Goal: Task Accomplishment & Management: Use online tool/utility

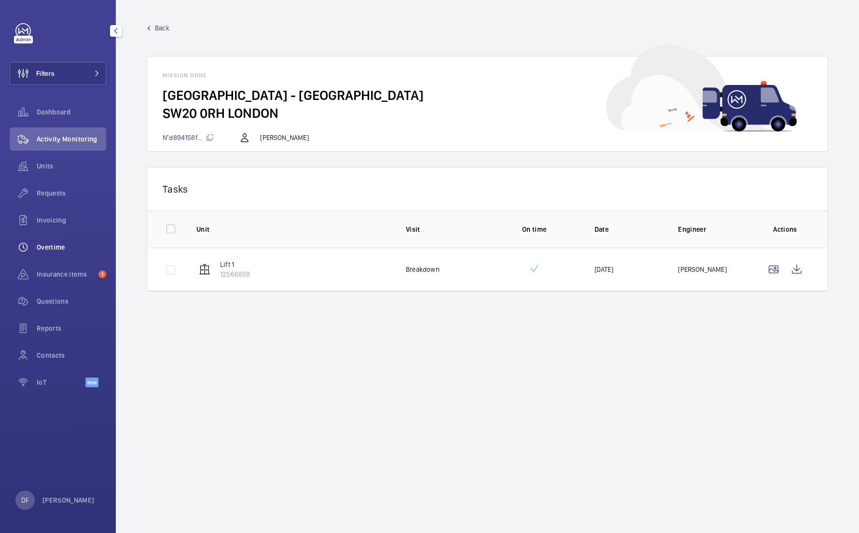
click at [85, 241] on div "Overtime" at bounding box center [58, 247] width 97 height 23
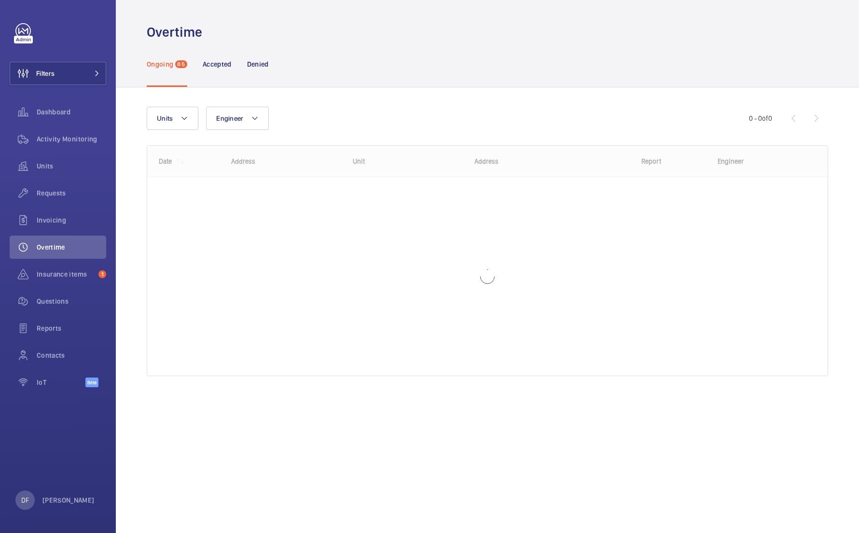
click at [689, 7] on wm-front-admin-header "Overtime" at bounding box center [487, 20] width 743 height 41
click at [599, 97] on div "Units Engineer More filters Reset all filters 0 - 0 of 0 Date Address Unit to" at bounding box center [488, 245] width 682 height 308
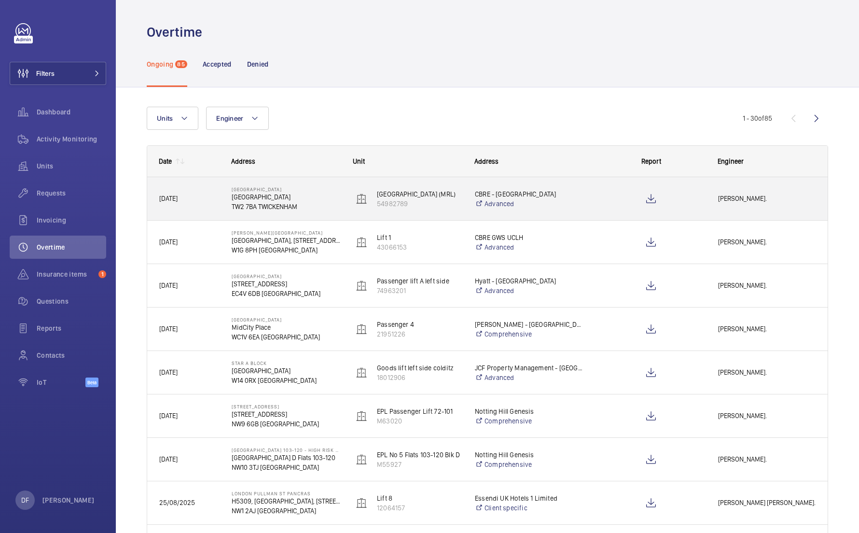
click at [423, 213] on div "[GEOGRAPHIC_DATA] (MRL) 54982789" at bounding box center [402, 198] width 121 height 43
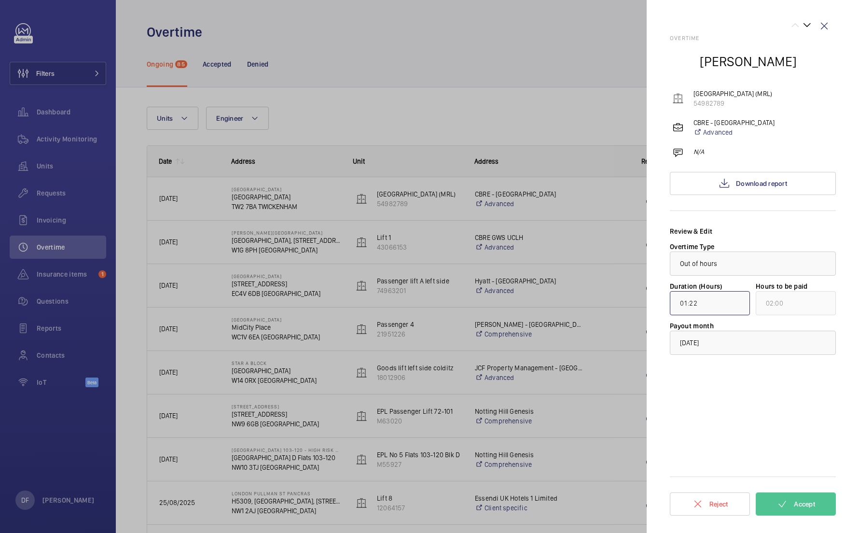
click at [701, 298] on input "01:22" at bounding box center [710, 303] width 80 height 24
click at [723, 305] on input "01:22" at bounding box center [710, 303] width 80 height 24
type input "01:30"
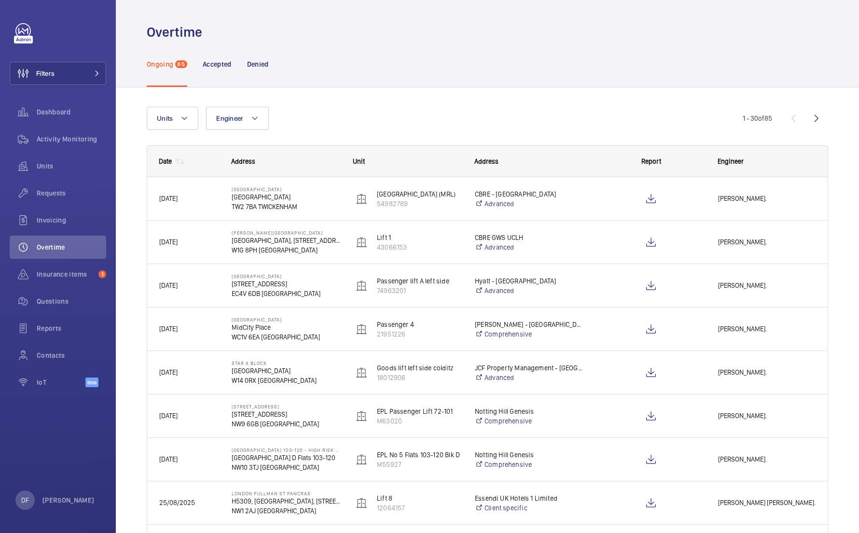
scroll to position [1, 0]
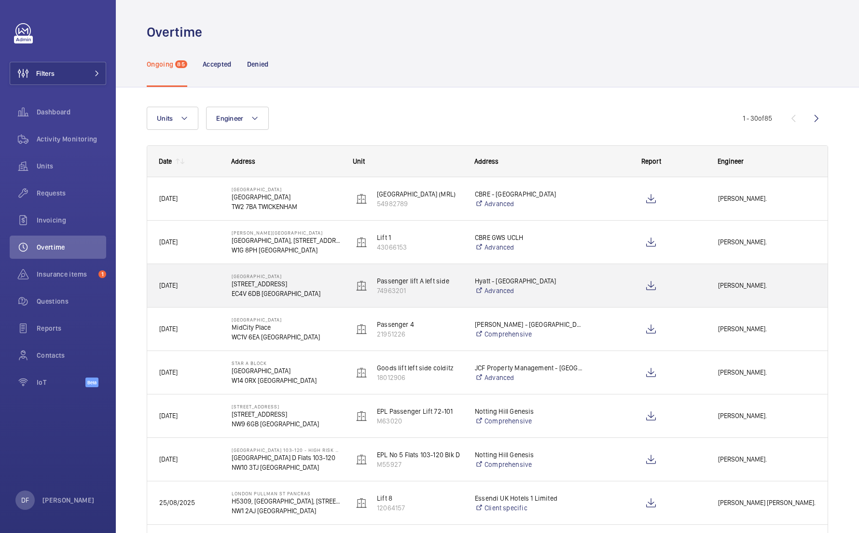
click at [747, 281] on span "[PERSON_NAME]." at bounding box center [767, 285] width 98 height 11
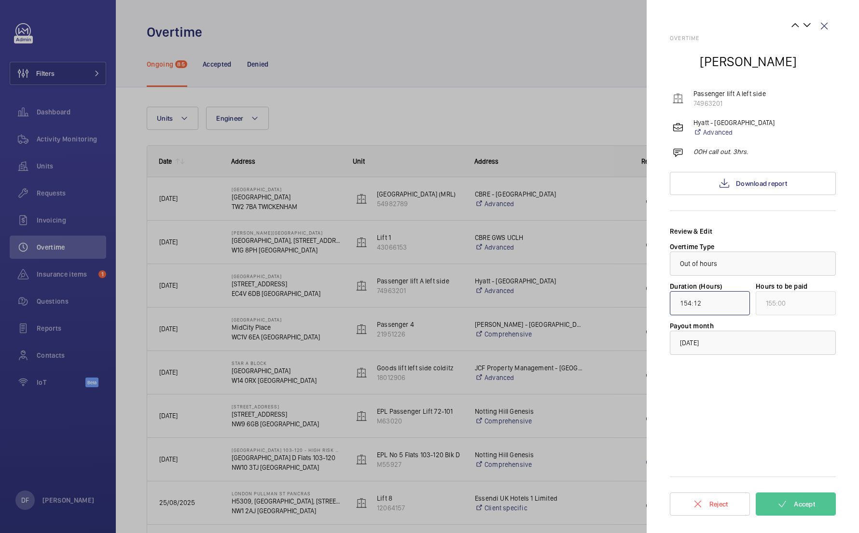
click at [723, 304] on input "154:12" at bounding box center [710, 303] width 80 height 24
click at [613, 253] on div at bounding box center [429, 266] width 859 height 533
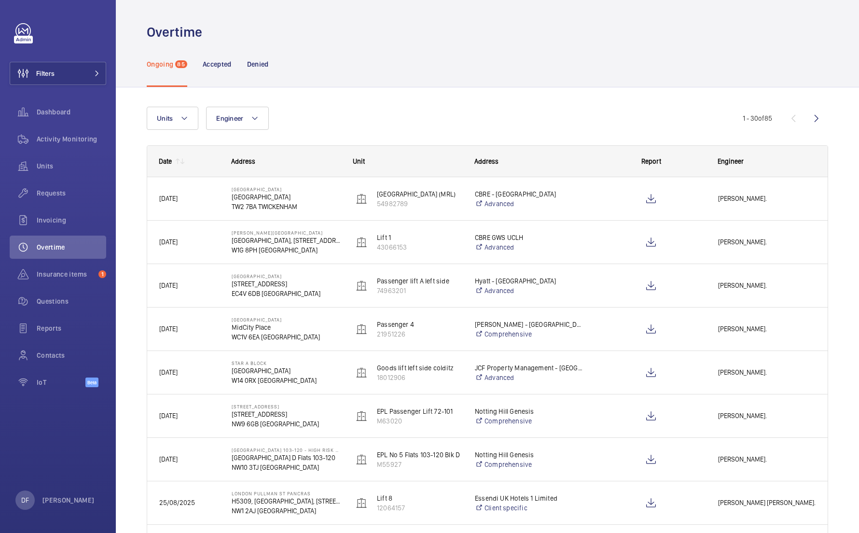
click at [613, 251] on div at bounding box center [429, 266] width 859 height 533
click at [595, 240] on div at bounding box center [645, 242] width 121 height 43
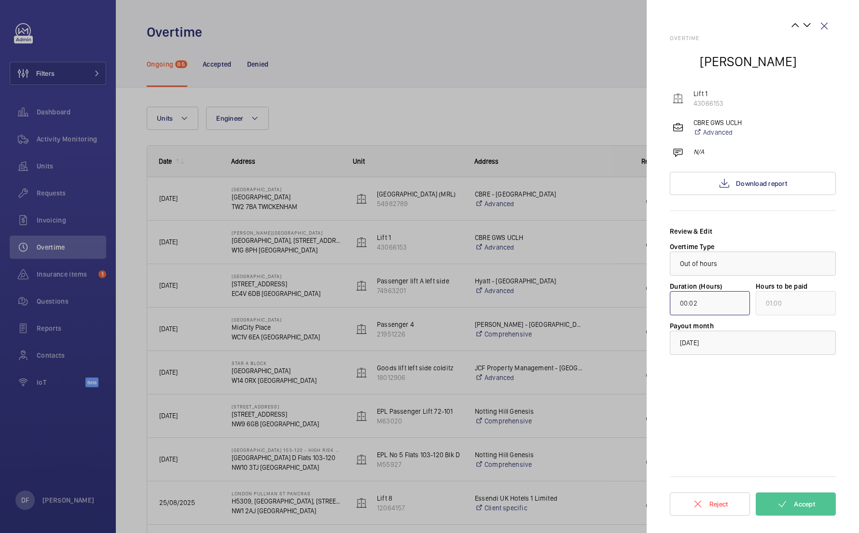
click at [708, 307] on input "00:02" at bounding box center [710, 303] width 80 height 24
type input "00:50"
click at [648, 267] on mat-sidenav "Overtime Cem Lisani Lift 1 43066153 CBRE GWS UCLH Advanced N/A Download report …" at bounding box center [753, 266] width 212 height 533
